Goal: Task Accomplishment & Management: Manage account settings

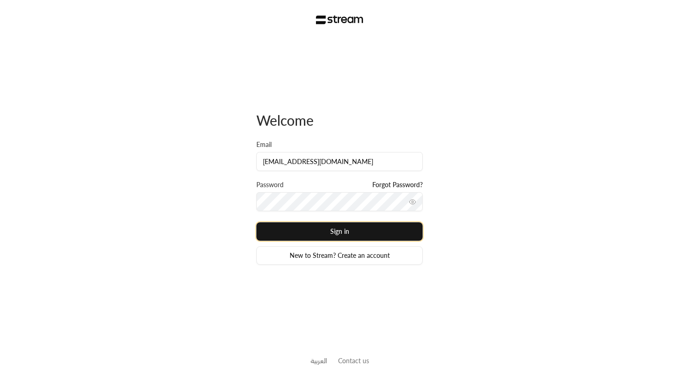
click at [354, 236] on button "Sign in" at bounding box center [339, 231] width 166 height 18
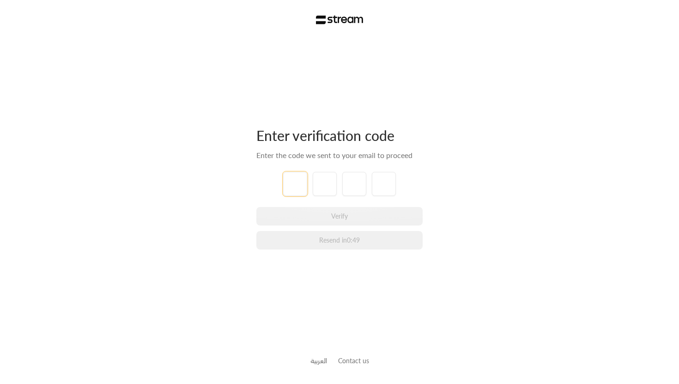
type input "3"
type input "9"
type input "5"
type input "3"
